Goal: Navigation & Orientation: Find specific page/section

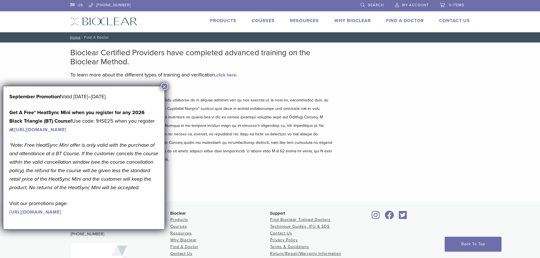
click at [164, 88] on button "×" at bounding box center [164, 86] width 7 height 7
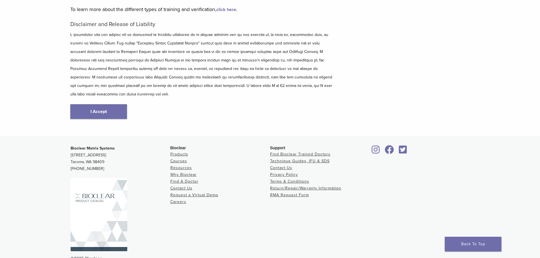
scroll to position [70, 0]
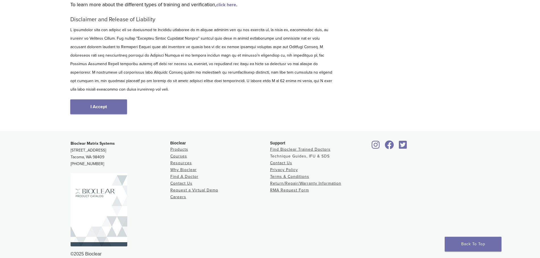
click at [283, 154] on link "Technique Guides, IFU & SDS" at bounding box center [300, 156] width 60 height 5
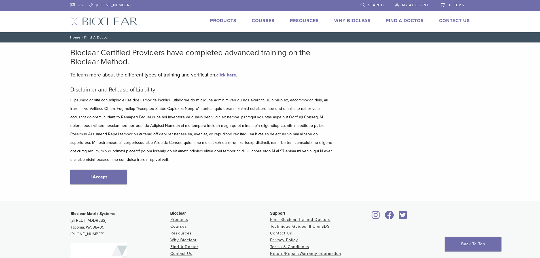
scroll to position [70, 0]
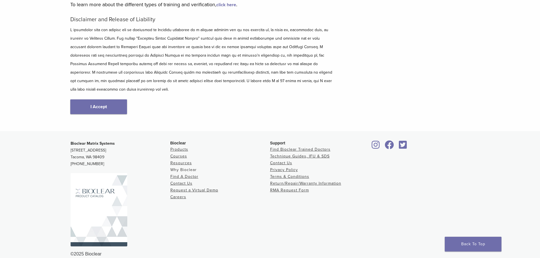
click at [191, 168] on link "Why Bioclear" at bounding box center [183, 170] width 26 height 5
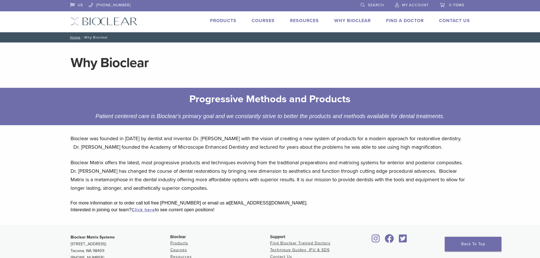
click at [308, 178] on p "Bioclear Matrix offers the latest, most progressive products and techniques evo…" at bounding box center [270, 175] width 399 height 34
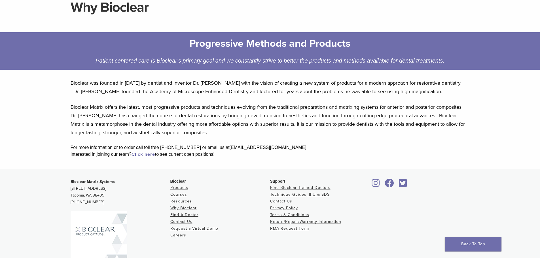
scroll to position [46, 0]
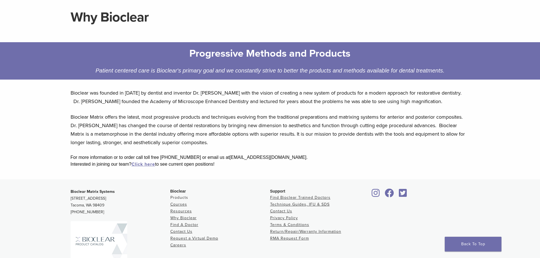
click at [180, 199] on link "Products" at bounding box center [179, 197] width 18 height 5
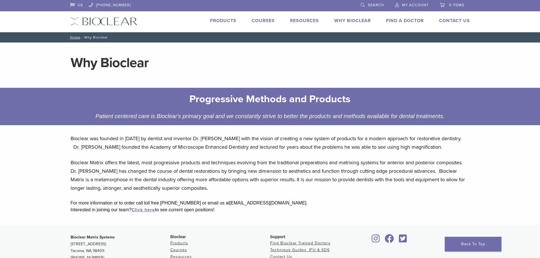
scroll to position [46, 0]
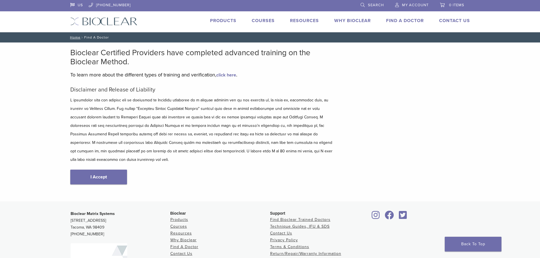
scroll to position [70, 0]
